Goal: Find specific fact: Find specific fact

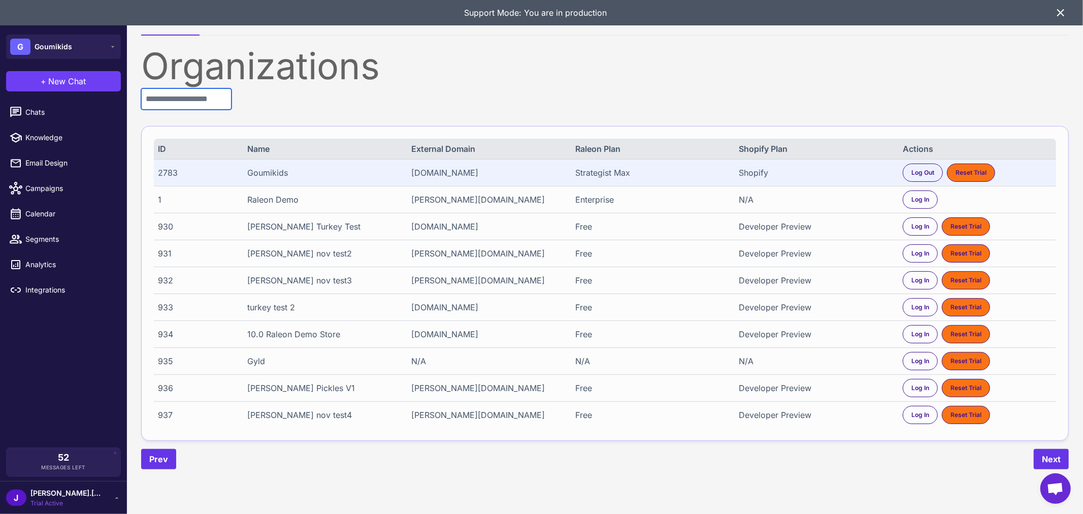
click at [184, 105] on input "text" at bounding box center [186, 98] width 90 height 21
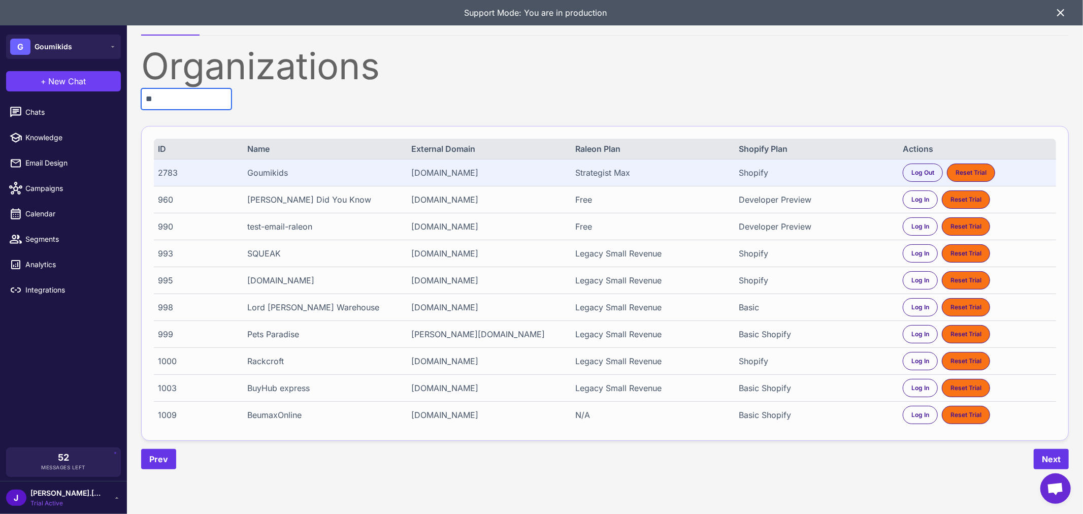
type input "*"
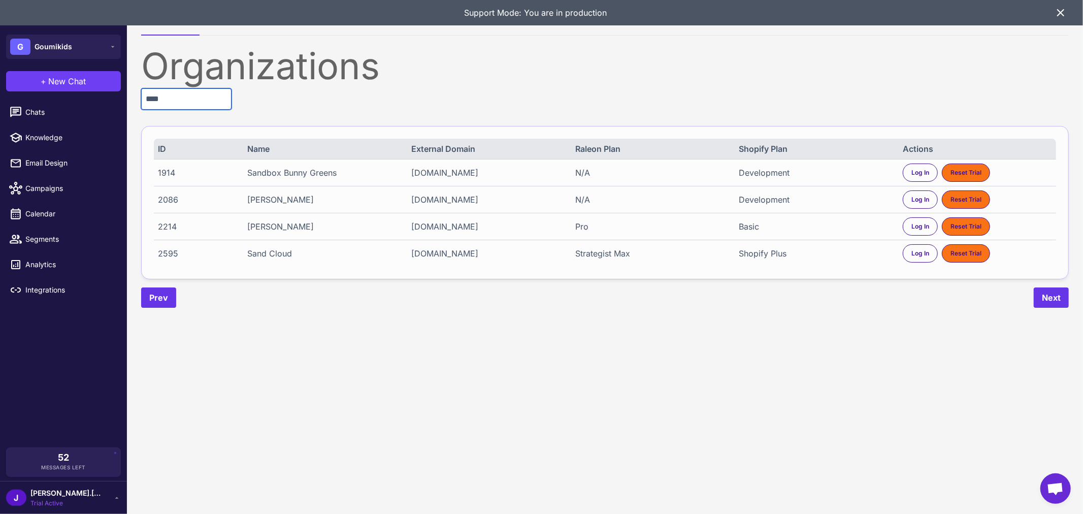
type input "****"
click at [168, 256] on div "2595" at bounding box center [195, 253] width 75 height 12
copy div "2595"
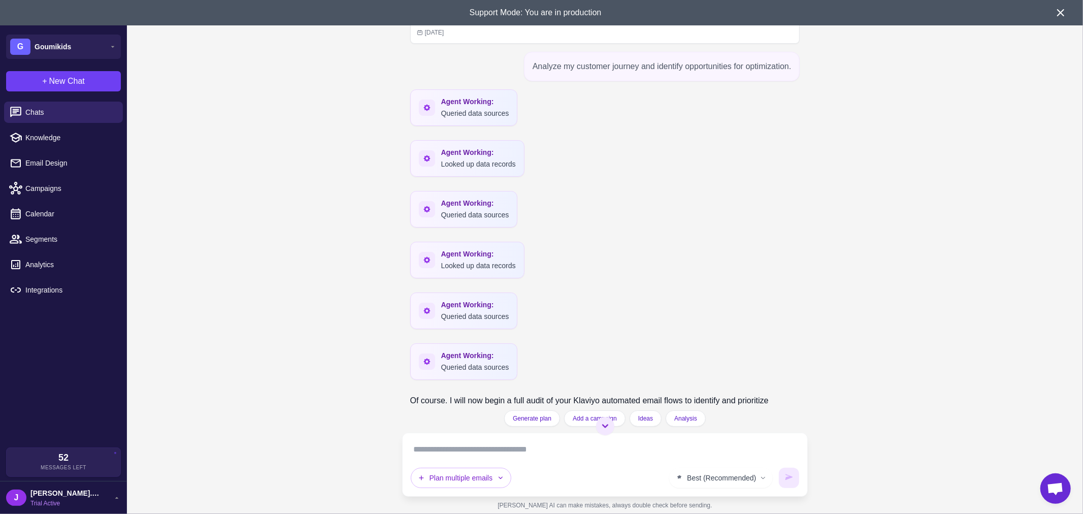
scroll to position [8635, 0]
